Goal: Information Seeking & Learning: Learn about a topic

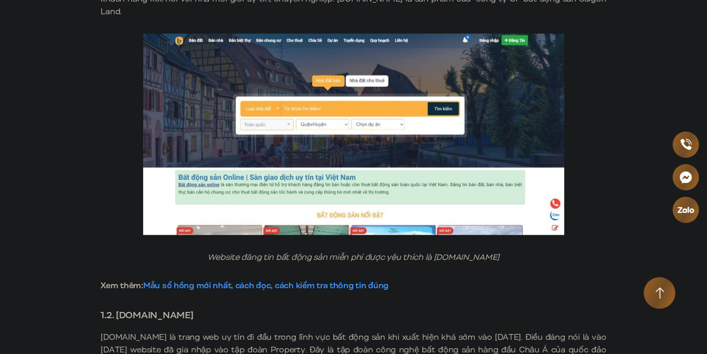
scroll to position [861, 0]
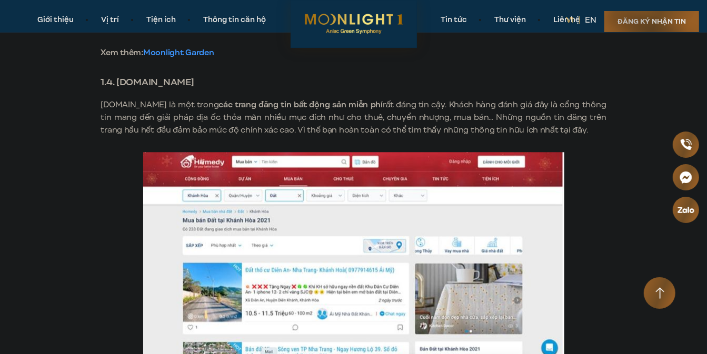
scroll to position [1578, 0]
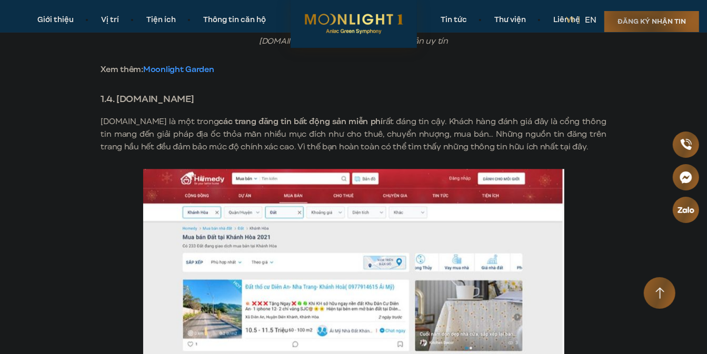
click at [149, 106] on strong "1.4. [DOMAIN_NAME]" at bounding box center [147, 99] width 93 height 14
click at [126, 106] on strong "1.4. [DOMAIN_NAME]" at bounding box center [147, 99] width 93 height 14
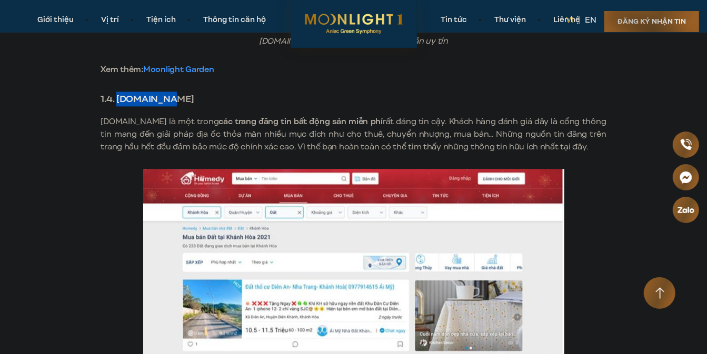
drag, startPoint x: 120, startPoint y: 112, endPoint x: 184, endPoint y: 109, distance: 64.2
click at [184, 106] on h3 "1.4. [DOMAIN_NAME]" at bounding box center [353, 99] width 505 height 15
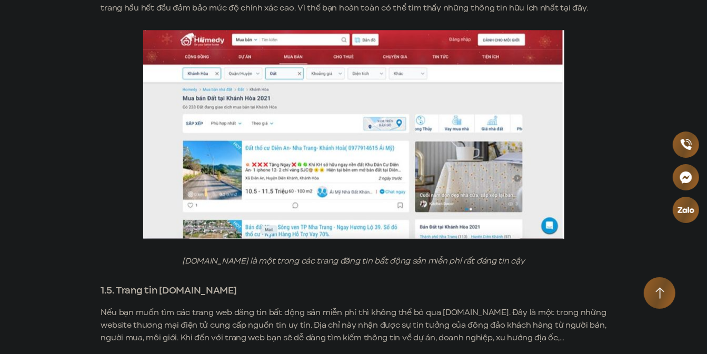
scroll to position [1769, 0]
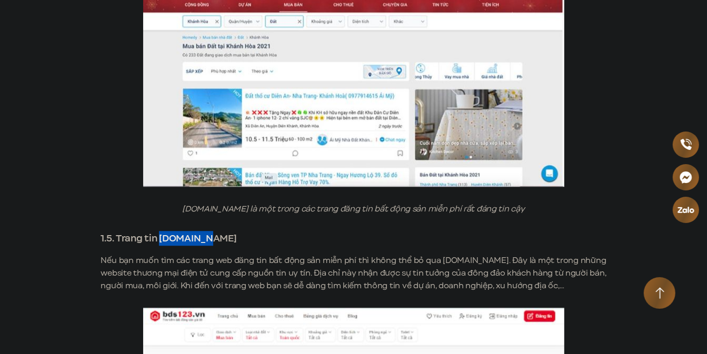
drag, startPoint x: 162, startPoint y: 259, endPoint x: 219, endPoint y: 263, distance: 57.4
click at [225, 246] on h3 "1.5. Trang tin [DOMAIN_NAME]" at bounding box center [353, 238] width 505 height 15
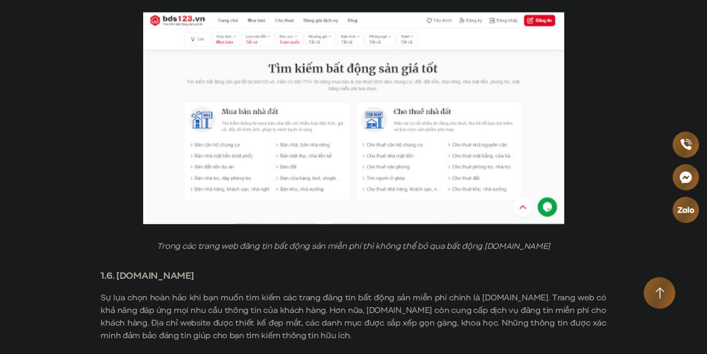
scroll to position [2152, 0]
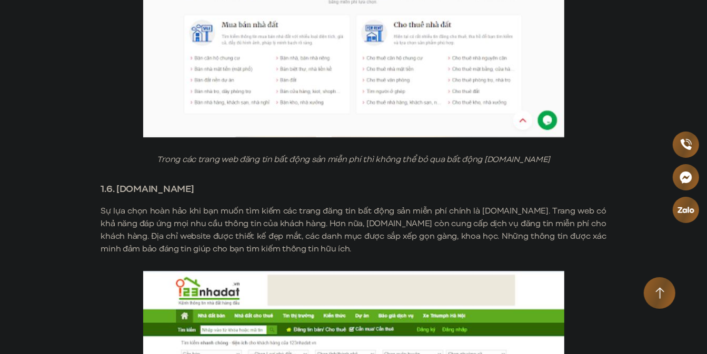
drag, startPoint x: 118, startPoint y: 228, endPoint x: 205, endPoint y: 224, distance: 86.9
click at [207, 196] on h3 "1.6. [DOMAIN_NAME]" at bounding box center [353, 189] width 505 height 15
drag, startPoint x: 117, startPoint y: 226, endPoint x: 217, endPoint y: 222, distance: 99.5
click at [217, 196] on h3 "1.6. [DOMAIN_NAME]" at bounding box center [353, 189] width 505 height 15
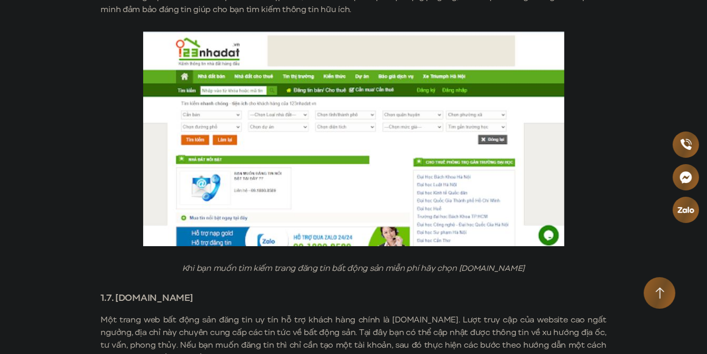
scroll to position [2535, 0]
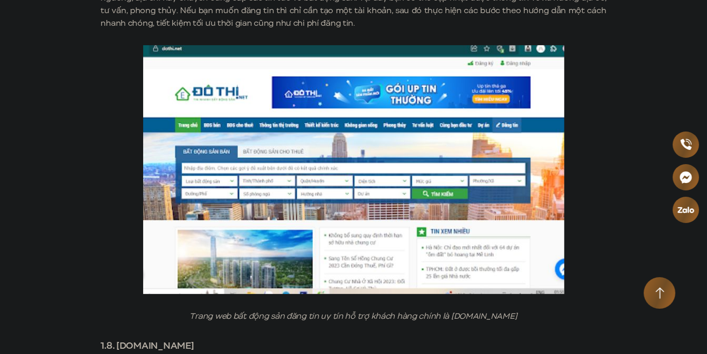
click at [89, 205] on div "Top 10+ các trang đăng tin bất động sản miễn phí, uy tín, hiệu quả 2023 Bất độn…" at bounding box center [353, 41] width 647 height 4924
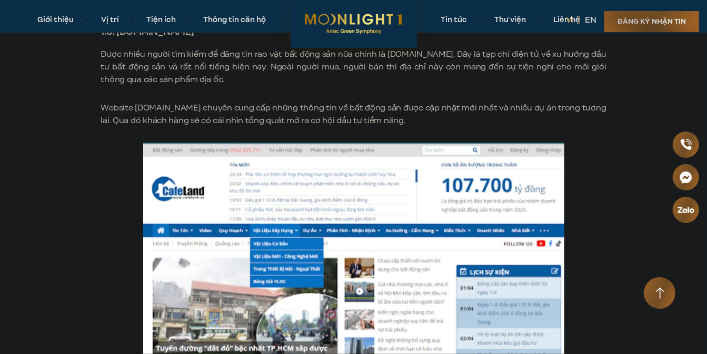
scroll to position [2965, 0]
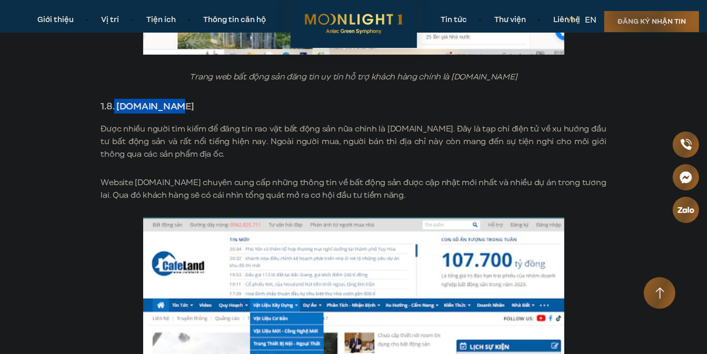
drag, startPoint x: 115, startPoint y: 146, endPoint x: 183, endPoint y: 145, distance: 67.3
click at [188, 114] on h3 "1.8. [DOMAIN_NAME]" at bounding box center [353, 106] width 505 height 15
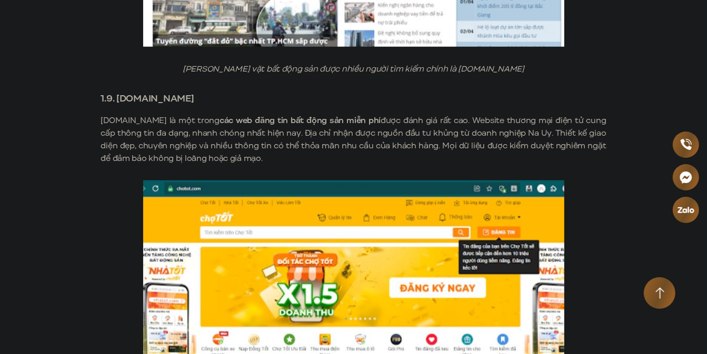
scroll to position [3396, 0]
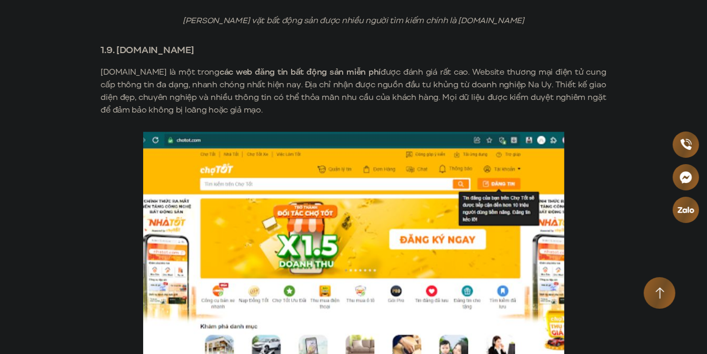
click at [166, 116] on p "Chotot.com là một trong các web đăng tin bất động sản miễn phí được đánh giá rấ…" at bounding box center [353, 91] width 505 height 51
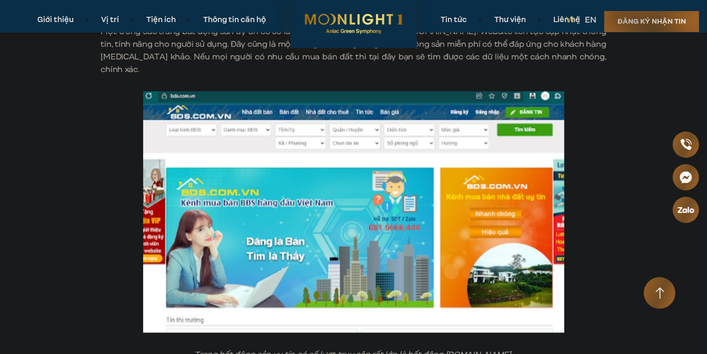
scroll to position [3730, 0]
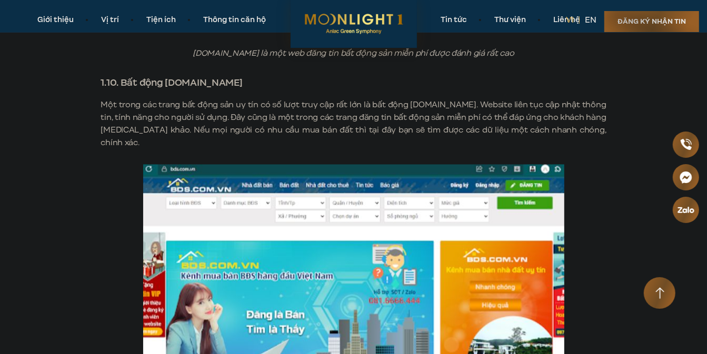
click at [450, 149] on p "Một trong các trang bất động sản uy tín có số lượt truy cập rất lớn là bất động…" at bounding box center [353, 123] width 505 height 51
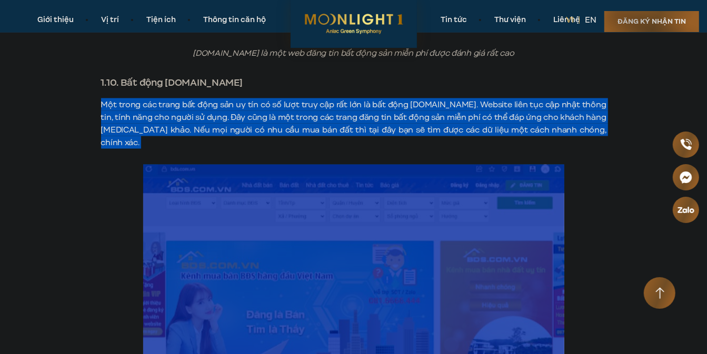
click at [450, 149] on p "Một trong các trang bất động sản uy tín có số lượt truy cập rất lớn là bất động…" at bounding box center [353, 123] width 505 height 51
click at [467, 149] on p "Một trong các trang bất động sản uy tín có số lượt truy cập rất lớn là bất động…" at bounding box center [353, 123] width 505 height 51
